Goal: Transaction & Acquisition: Purchase product/service

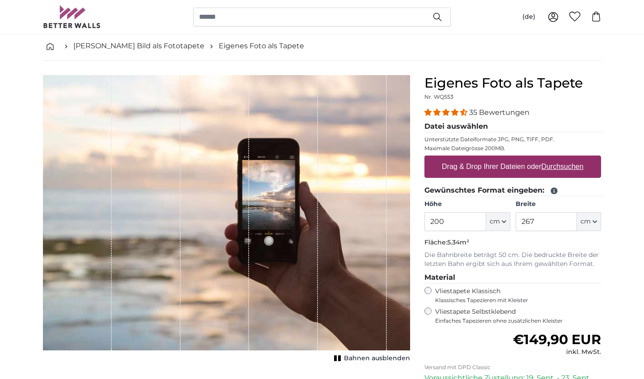
scroll to position [41, 0]
type input "201"
click at [552, 220] on input "267" at bounding box center [546, 222] width 61 height 19
type input "2"
type input "155"
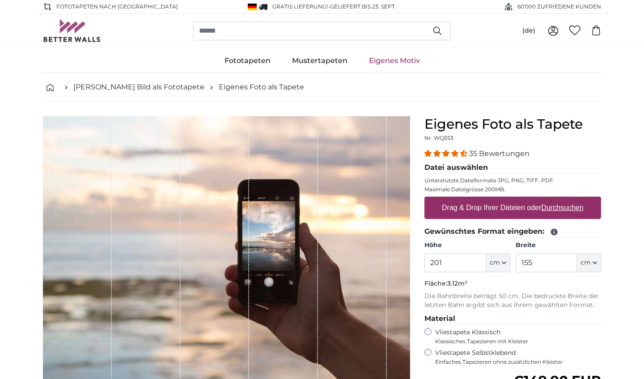
click at [502, 207] on label "Drag & Drop Ihrer Dateien oder Durchsuchen" at bounding box center [512, 208] width 149 height 18
click at [502, 200] on input "Drag & Drop Ihrer Dateien oder Durchsuchen" at bounding box center [513, 198] width 177 height 3
type input "**********"
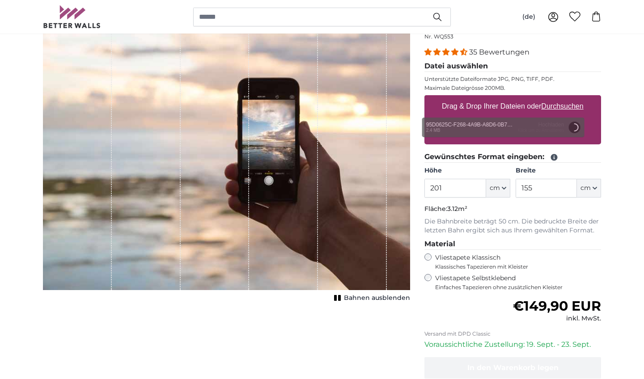
scroll to position [64, 0]
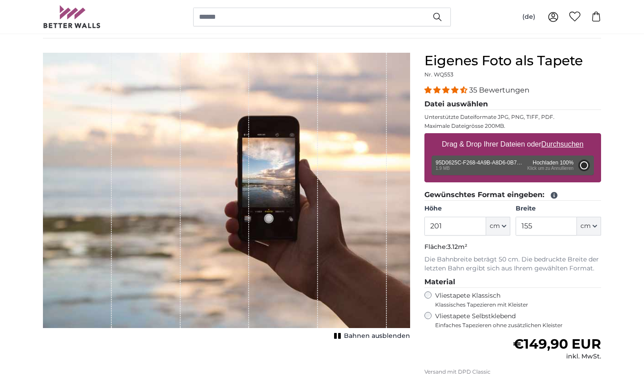
type input "200"
type input "150"
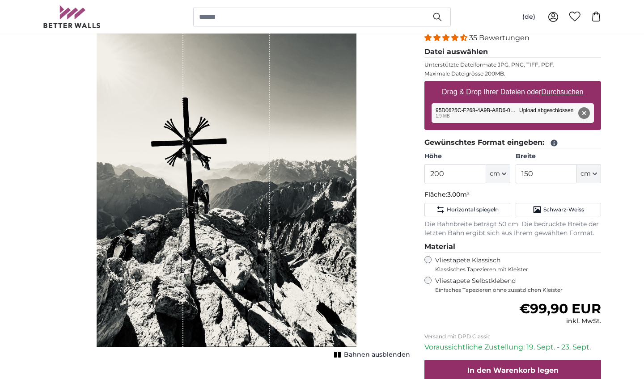
scroll to position [114, 0]
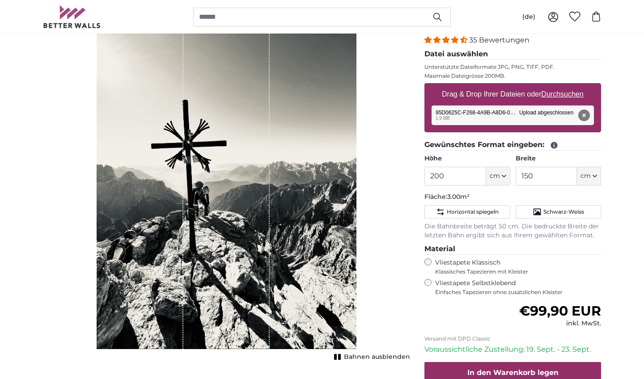
drag, startPoint x: 294, startPoint y: 208, endPoint x: 311, endPoint y: 207, distance: 17.9
click at [311, 207] on div "1 of 1" at bounding box center [227, 176] width 260 height 347
click at [587, 113] on button "Entfernen" at bounding box center [585, 116] width 12 height 12
